Goal: Task Accomplishment & Management: Complete application form

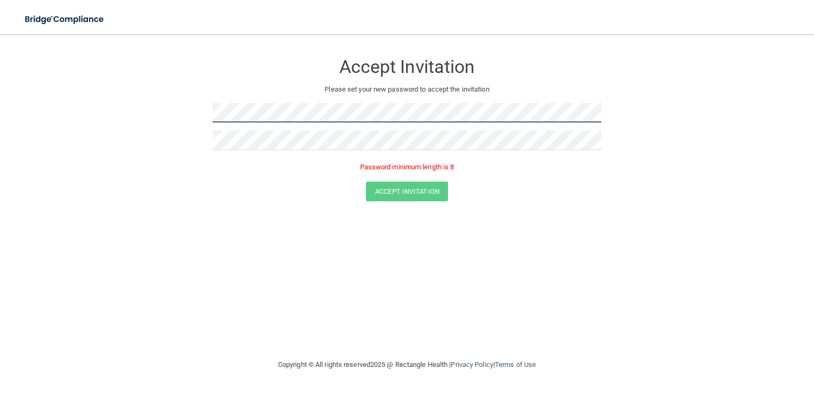
click at [185, 118] on form "Accept Invitation Please set your new password to accept the invitation Passwor…" at bounding box center [406, 129] width 771 height 169
click at [539, 126] on div at bounding box center [407, 117] width 389 height 28
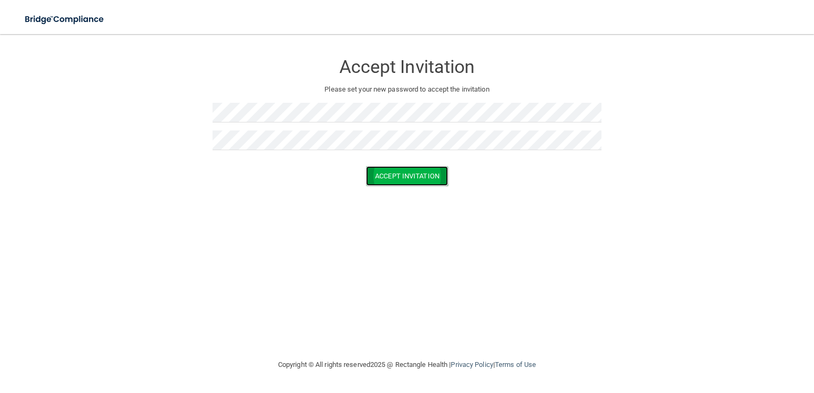
click at [423, 178] on button "Accept Invitation" at bounding box center [407, 176] width 82 height 20
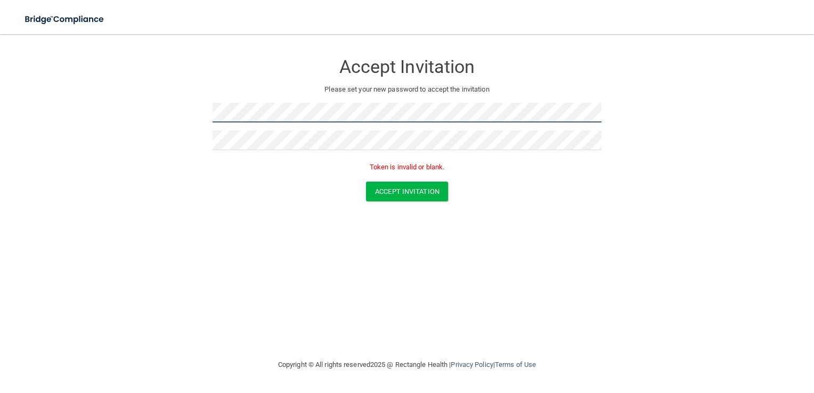
click at [208, 110] on form "Accept Invitation Please set your new password to accept the invitation Token i…" at bounding box center [406, 129] width 771 height 169
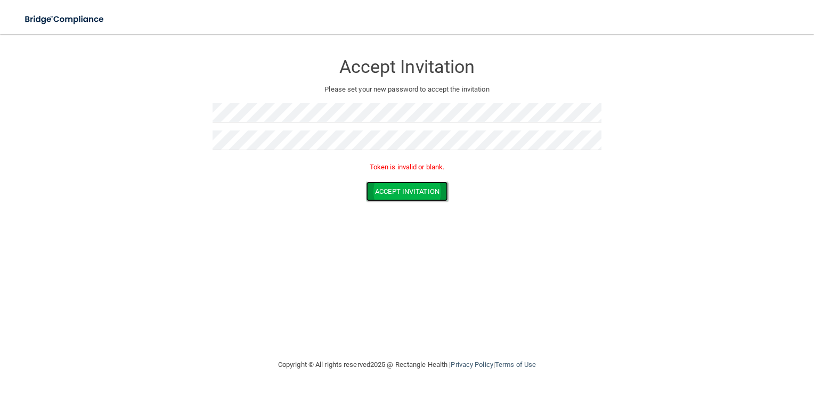
click at [425, 190] on button "Accept Invitation" at bounding box center [407, 192] width 82 height 20
click at [386, 184] on button "Accept Invitation" at bounding box center [407, 192] width 82 height 20
click at [590, 241] on div "Accept Invitation Please set your new password to accept the invitation Token i…" at bounding box center [406, 196] width 771 height 303
click at [412, 201] on button "Accept Invitation" at bounding box center [407, 192] width 82 height 20
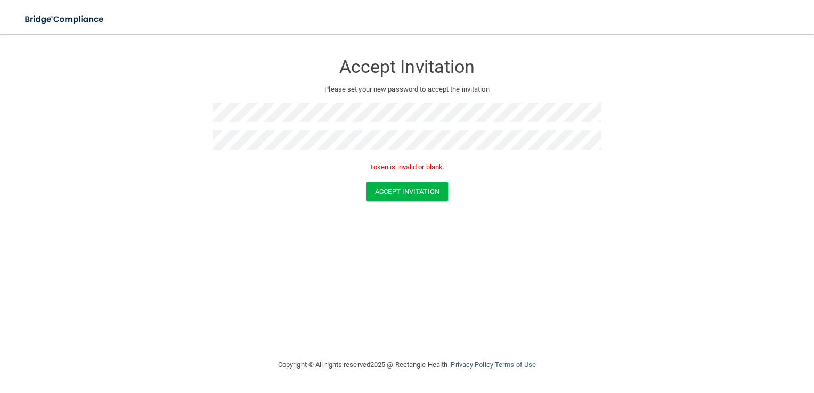
click at [485, 248] on div "Accept Invitation Please set your new password to accept the invitation Token i…" at bounding box center [406, 196] width 771 height 303
click at [396, 188] on button "Accept Invitation" at bounding box center [407, 192] width 82 height 20
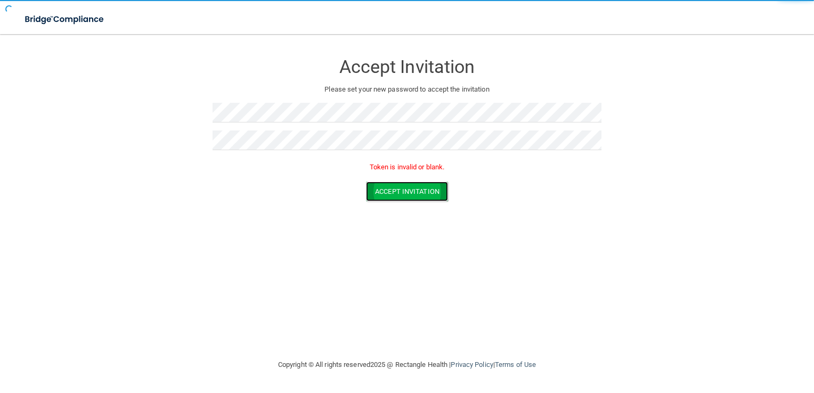
click at [396, 188] on button "Accept Invitation" at bounding box center [407, 192] width 82 height 20
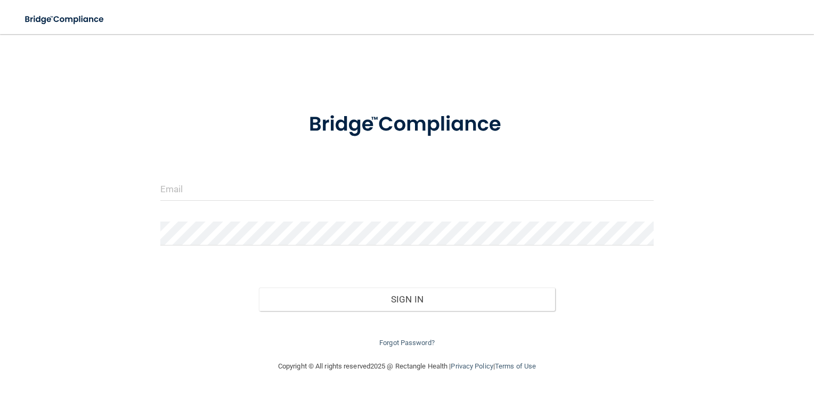
click at [354, 176] on form "Invalid email/password. You don't have permission to access that page. Sign In …" at bounding box center [407, 223] width 494 height 251
click at [354, 183] on input "email" at bounding box center [407, 189] width 494 height 24
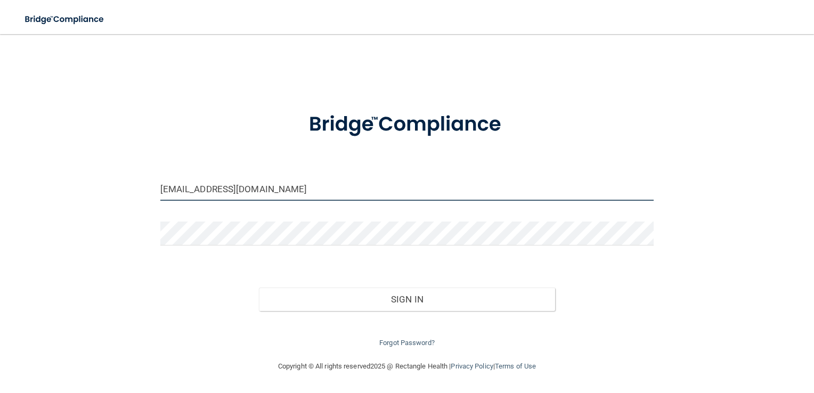
drag, startPoint x: 391, startPoint y: 196, endPoint x: 128, endPoint y: 204, distance: 262.8
click at [128, 204] on div "acb64353@email.vccs.edu Invalid email/password. You don't have permission to ac…" at bounding box center [406, 197] width 771 height 305
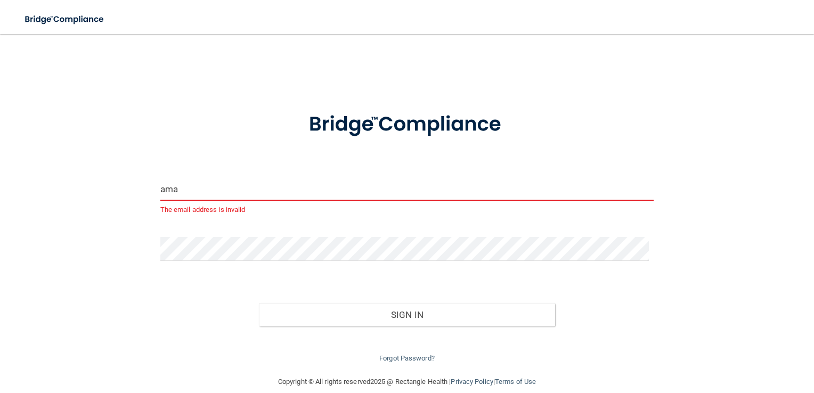
type input "[EMAIL_ADDRESS][DOMAIN_NAME]"
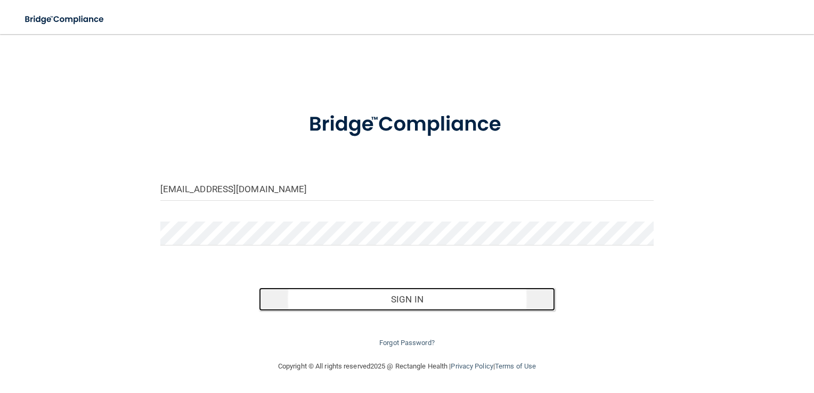
click at [441, 304] on button "Sign In" at bounding box center [407, 299] width 296 height 23
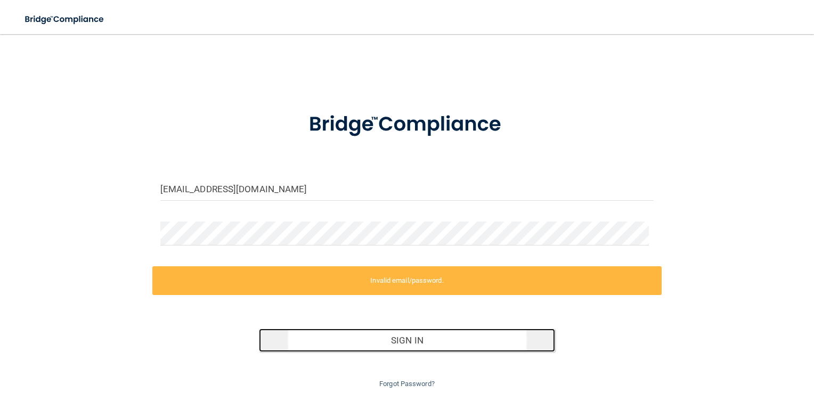
click at [422, 332] on button "Sign In" at bounding box center [407, 340] width 296 height 23
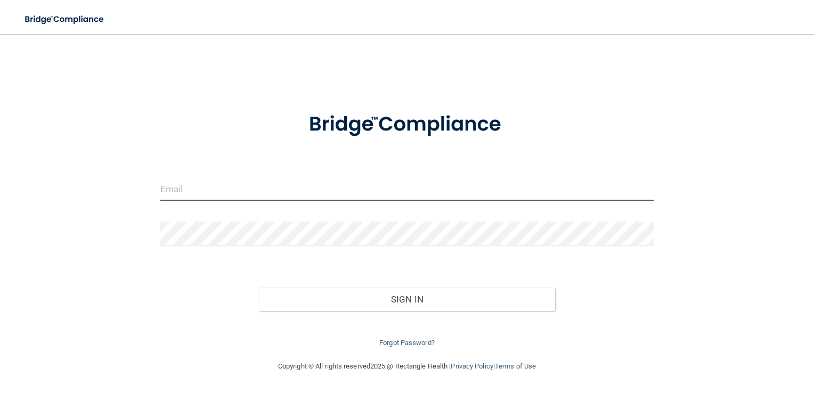
click at [360, 197] on input "email" at bounding box center [407, 189] width 494 height 24
type input "!"
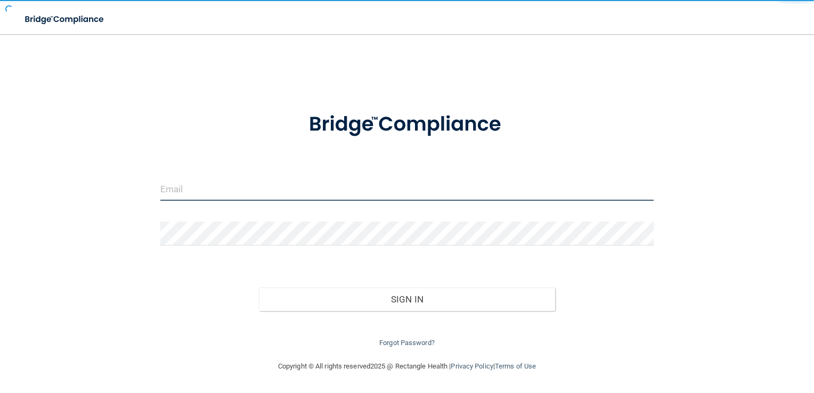
click at [306, 182] on input "email" at bounding box center [407, 189] width 494 height 24
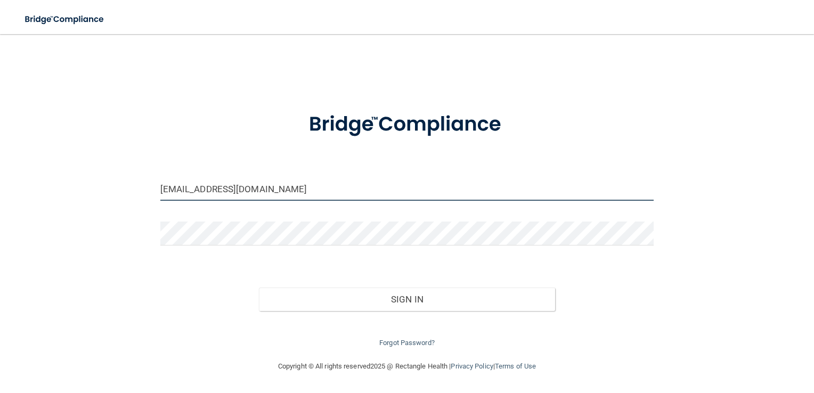
type input "[EMAIL_ADDRESS][DOMAIN_NAME]"
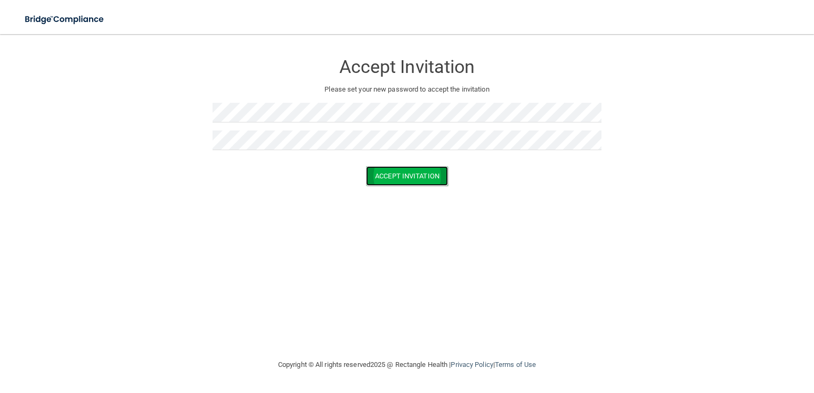
click at [384, 182] on button "Accept Invitation" at bounding box center [407, 176] width 82 height 20
click at [389, 193] on button "Accept Invitation" at bounding box center [407, 192] width 82 height 20
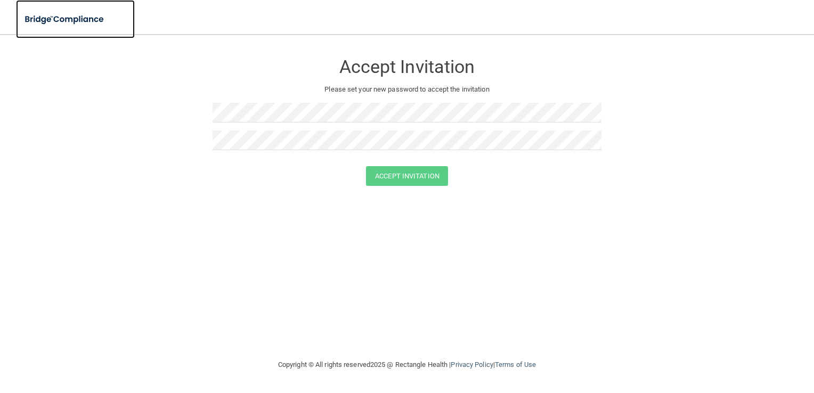
click at [90, 20] on img at bounding box center [65, 20] width 98 height 22
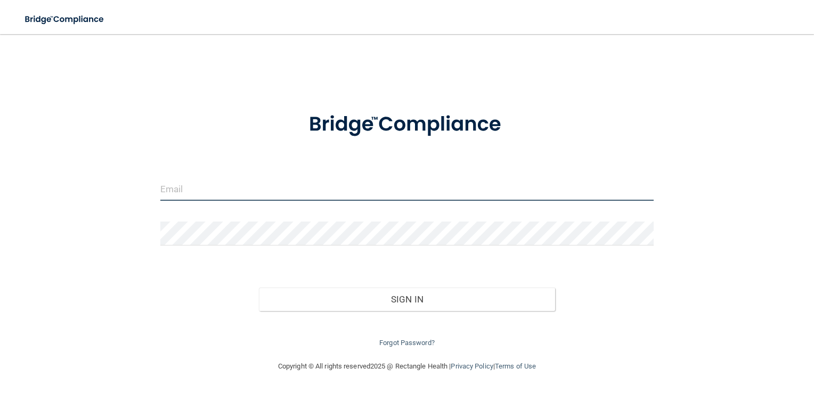
click at [369, 188] on input "email" at bounding box center [407, 189] width 494 height 24
type input "[EMAIL_ADDRESS][DOMAIN_NAME]"
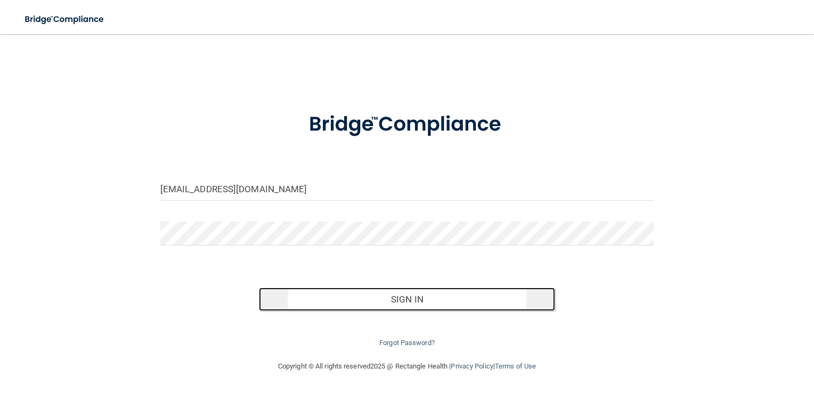
click at [523, 297] on button "Sign In" at bounding box center [407, 299] width 296 height 23
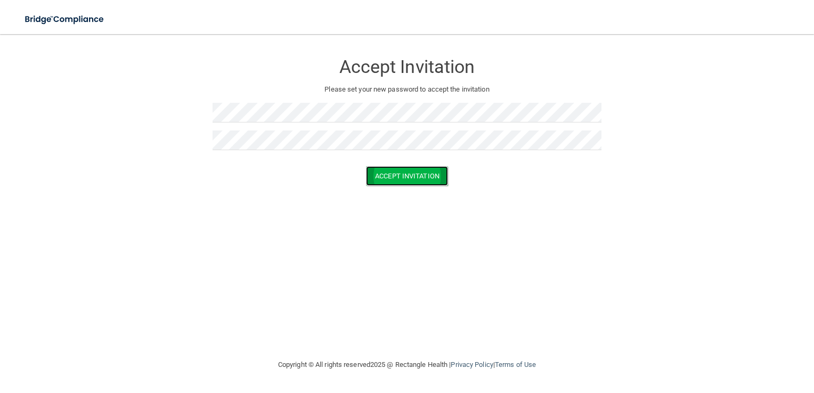
click at [400, 174] on button "Accept Invitation" at bounding box center [407, 176] width 82 height 20
click at [468, 129] on div at bounding box center [407, 117] width 389 height 28
click at [405, 184] on button "Accept Invitation" at bounding box center [407, 192] width 82 height 20
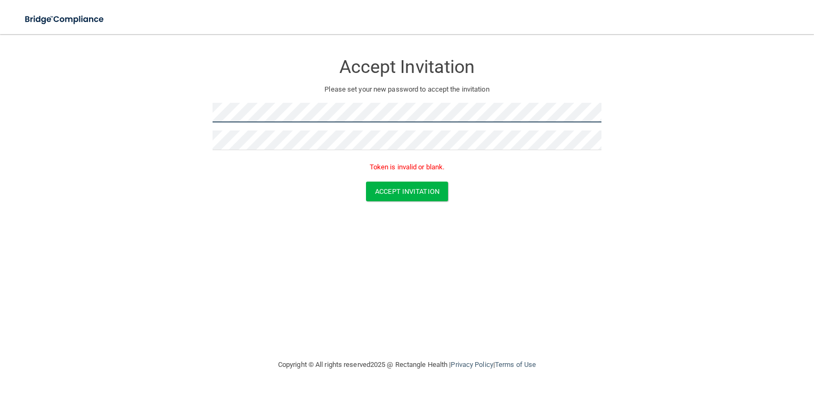
click at [178, 110] on form "Accept Invitation Please set your new password to accept the invitation Token i…" at bounding box center [406, 129] width 771 height 169
click at [171, 107] on form "Accept Invitation Please set your new password to accept the invitation Token i…" at bounding box center [406, 129] width 771 height 169
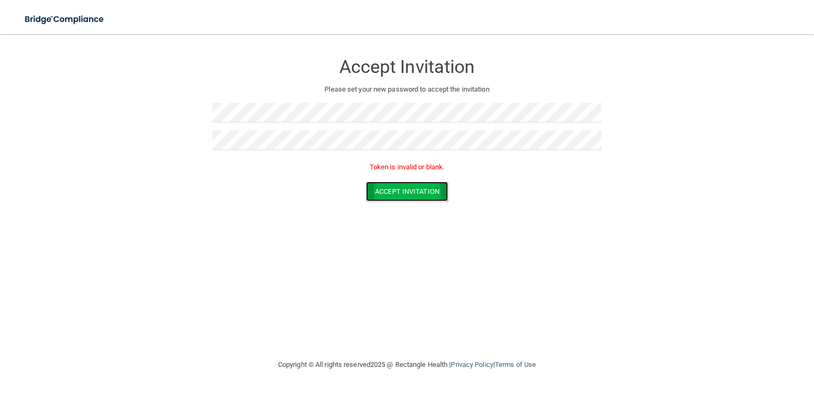
click at [377, 191] on button "Accept Invitation" at bounding box center [407, 192] width 82 height 20
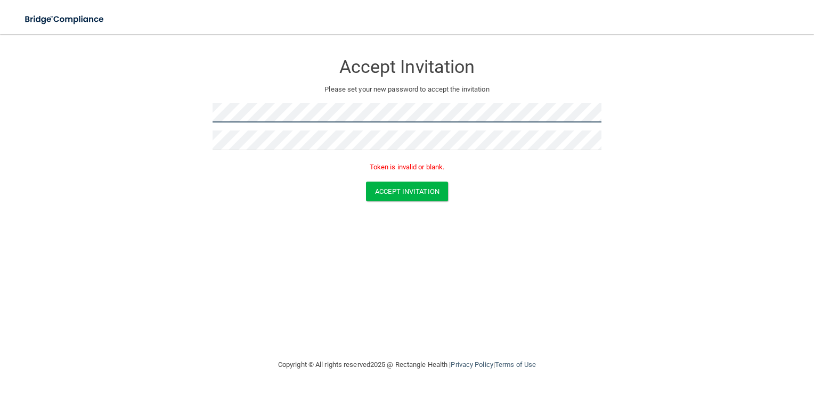
click at [174, 120] on form "Accept Invitation Please set your new password to accept the invitation Token i…" at bounding box center [406, 129] width 771 height 169
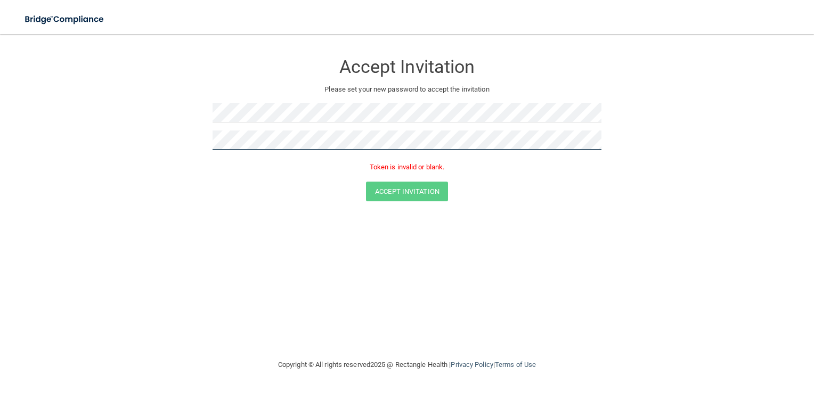
click at [174, 150] on form "Accept Invitation Please set your new password to accept the invitation Token i…" at bounding box center [406, 129] width 771 height 169
